Goal: Check status

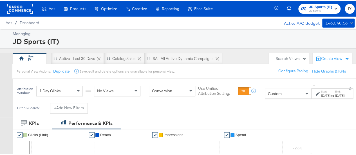
scroll to position [39, 0]
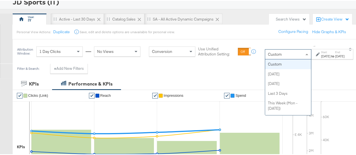
click at [271, 55] on div "Custom" at bounding box center [288, 54] width 46 height 10
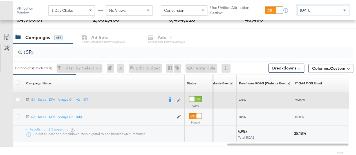
scroll to position [225, 0]
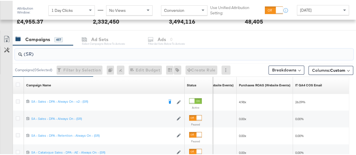
drag, startPoint x: 27, startPoint y: 51, endPoint x: 0, endPoint y: 52, distance: 27.3
click at [0, 52] on div "(SR) Campaigns ( 0 Selected) Filter by Selection Filter 0 campaigns 0 Rename 0 …" at bounding box center [176, 118] width 353 height 149
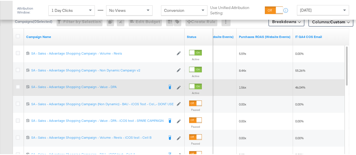
scroll to position [274, 0]
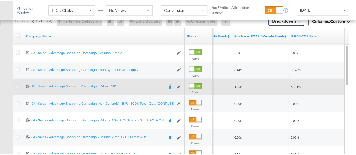
type input "advantage"
click at [19, 84] on icon at bounding box center [18, 85] width 4 height 4
click at [0, 0] on input "checkbox" at bounding box center [0, 0] width 0 height 0
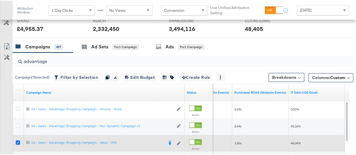
scroll to position [217, 0]
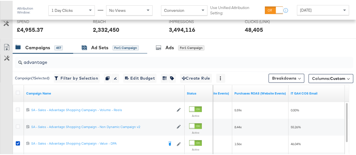
click at [105, 44] on div "Ad Sets" at bounding box center [99, 47] width 17 height 6
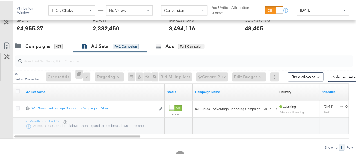
scroll to position [214, 0]
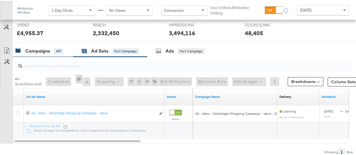
click at [51, 50] on div "Campaigns 457" at bounding box center [38, 50] width 47 height 6
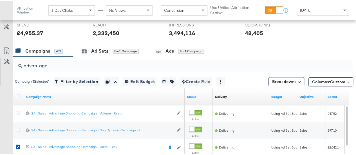
scroll to position [279, 0]
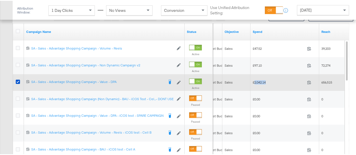
drag, startPoint x: 269, startPoint y: 80, endPoint x: 254, endPoint y: 81, distance: 15.3
click at [254, 81] on span "£2,042.14" at bounding box center [279, 81] width 52 height 4
copy span "2,042.14"
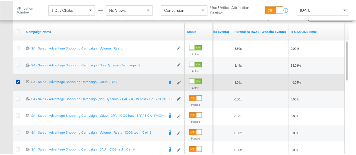
click at [321, 11] on div "[DATE]" at bounding box center [322, 10] width 51 height 10
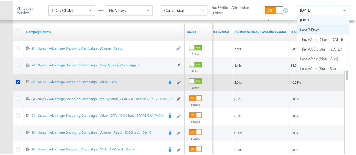
scroll to position [0, 0]
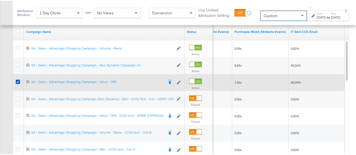
click at [317, 17] on div "[DATE]" at bounding box center [321, 16] width 9 height 5
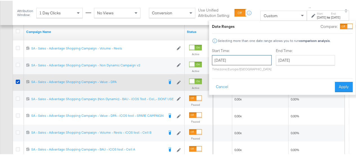
click at [250, 54] on input "[DATE]" at bounding box center [242, 59] width 60 height 10
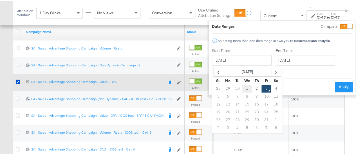
click at [242, 88] on td "1" at bounding box center [247, 88] width 10 height 8
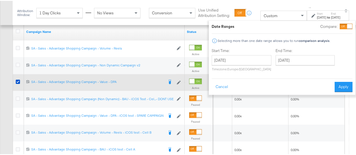
type input "[DATE]"
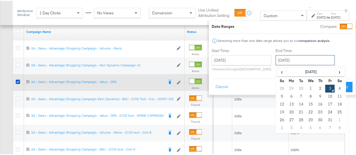
click at [277, 64] on input "[DATE]" at bounding box center [304, 59] width 59 height 10
click at [306, 86] on td "1" at bounding box center [311, 88] width 10 height 8
type input "[DATE]"
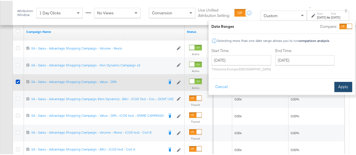
click at [340, 85] on button "Apply" at bounding box center [343, 86] width 18 height 10
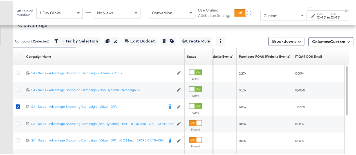
scroll to position [285, 0]
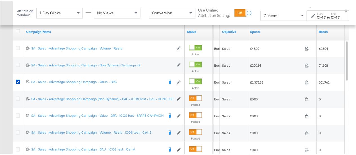
click at [282, 18] on div "Custom" at bounding box center [284, 15] width 46 height 10
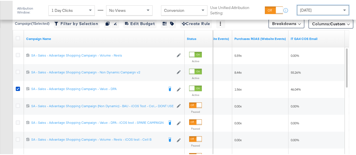
scroll to position [270, 0]
